Goal: Find specific page/section: Find specific page/section

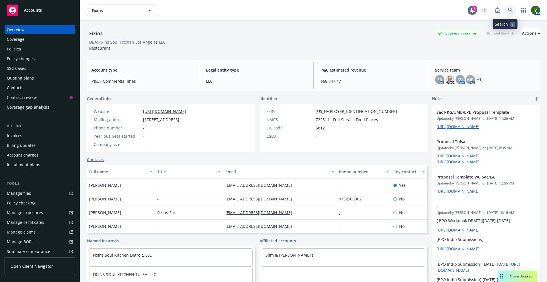
click at [508, 8] on icon at bounding box center [510, 10] width 5 height 5
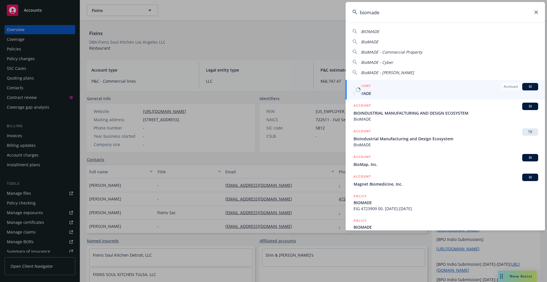
type input "biomade"
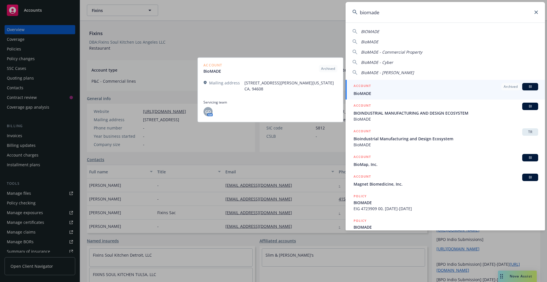
click at [398, 97] on link "ACCOUNT Archived BI BioMADE" at bounding box center [446, 90] width 200 height 20
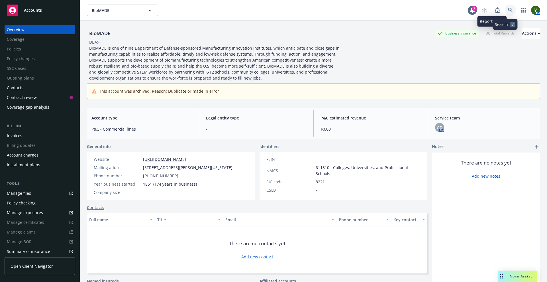
click at [505, 9] on link at bounding box center [510, 10] width 11 height 11
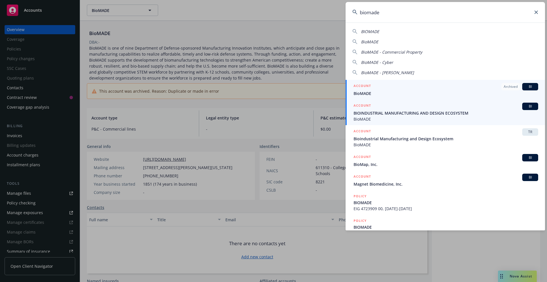
type input "biomade"
click at [426, 112] on span "BIOINDUSTRIAL MANUFACTURING AND DESIGN ECOSYSTEM" at bounding box center [446, 113] width 185 height 6
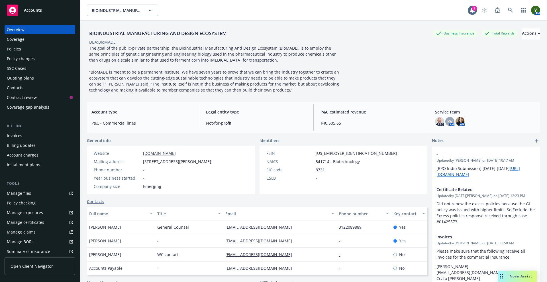
click at [23, 50] on div "Policies" at bounding box center [40, 48] width 66 height 9
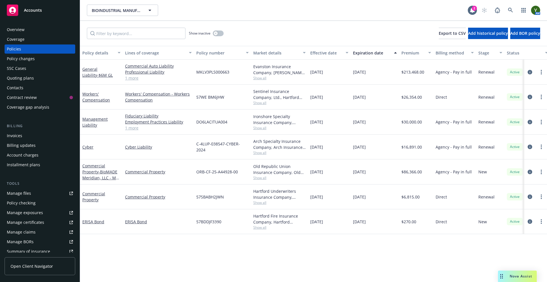
click at [20, 86] on div "Contacts" at bounding box center [15, 87] width 17 height 9
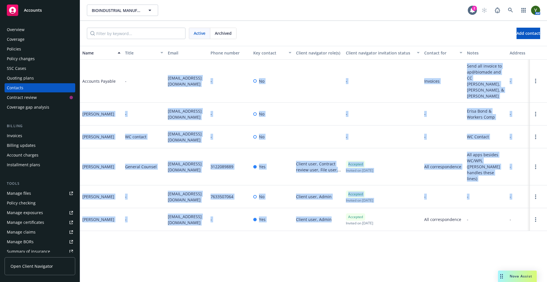
drag, startPoint x: 143, startPoint y: 72, endPoint x: 339, endPoint y: 235, distance: 254.7
click at [339, 235] on div "Name Title Email Phone number Key contact Client navigator role(s) Client navig…" at bounding box center [313, 164] width 467 height 236
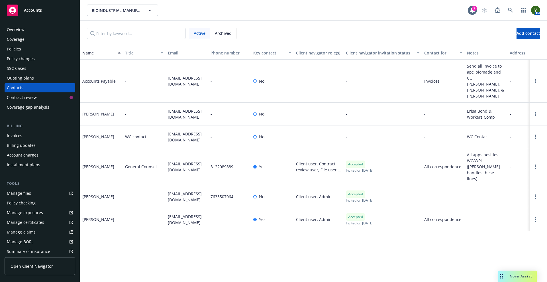
click at [344, 254] on div "Name Title Email Phone number Key contact Client navigator role(s) Client navig…" at bounding box center [313, 164] width 467 height 236
click at [15, 48] on div "Policies" at bounding box center [14, 48] width 14 height 9
